Goal: Information Seeking & Learning: Learn about a topic

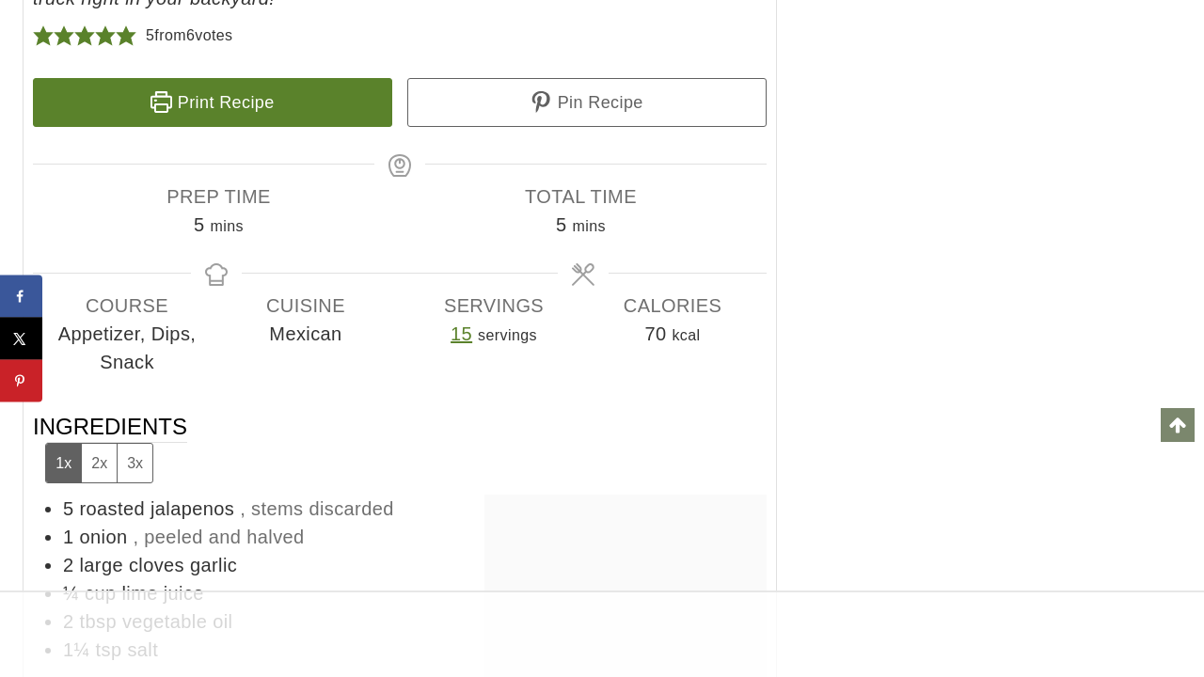
scroll to position [8805, 0]
